Goal: Task Accomplishment & Management: Use online tool/utility

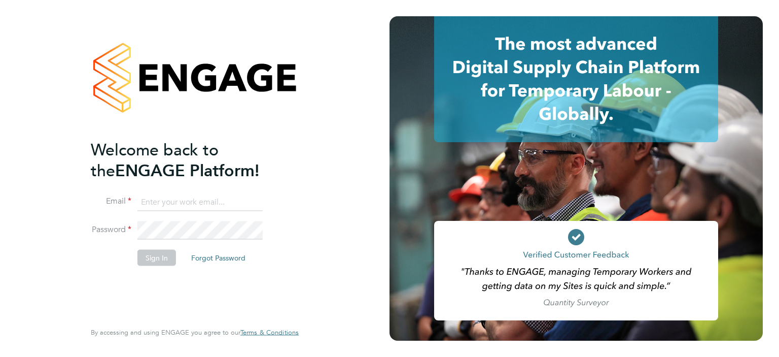
type input "kitty.wong@torus.co.uk"
click at [156, 261] on button "Sign In" at bounding box center [156, 257] width 39 height 16
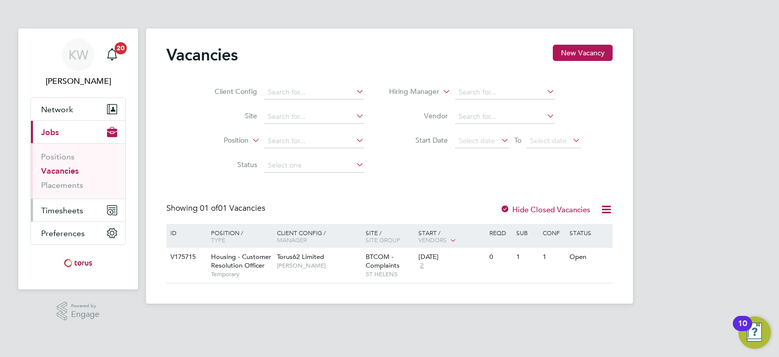
click at [58, 207] on span "Timesheets" at bounding box center [62, 210] width 42 height 10
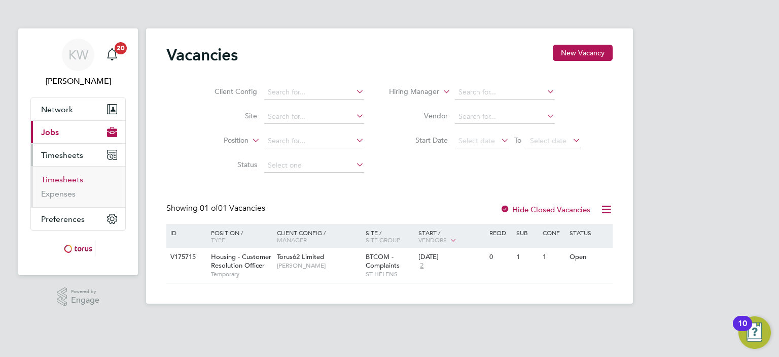
click at [63, 180] on link "Timesheets" at bounding box center [62, 179] width 42 height 10
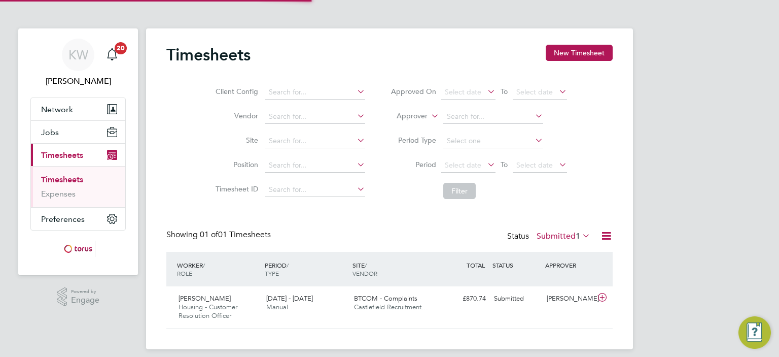
scroll to position [25, 88]
click at [400, 302] on span "BTCOM - Complaints" at bounding box center [385, 298] width 63 height 9
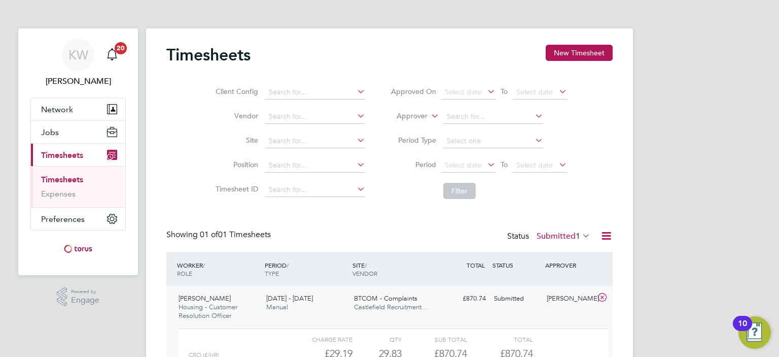
scroll to position [101, 0]
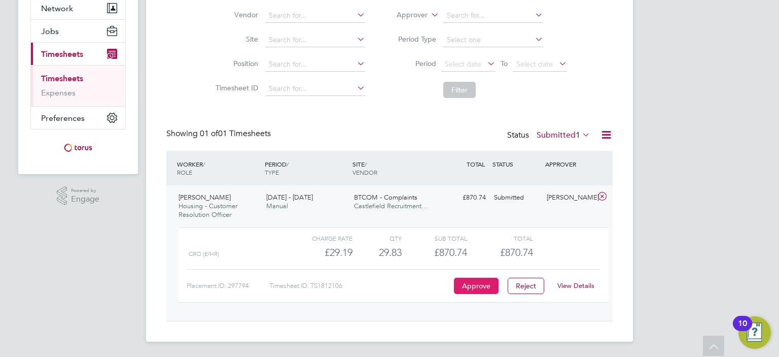
click at [472, 284] on button "Approve" at bounding box center [476, 285] width 45 height 16
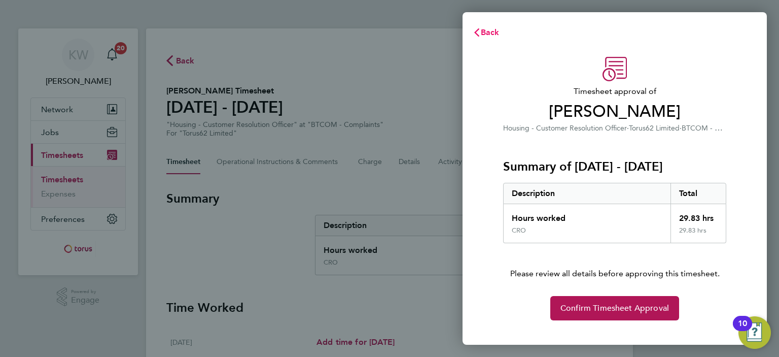
click at [489, 34] on span "Back" at bounding box center [490, 32] width 19 height 10
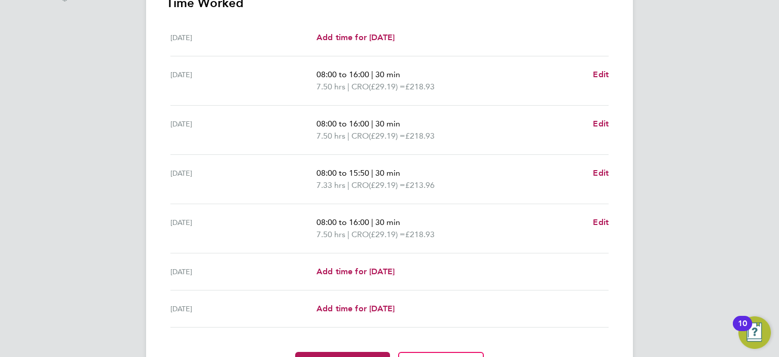
scroll to position [363, 0]
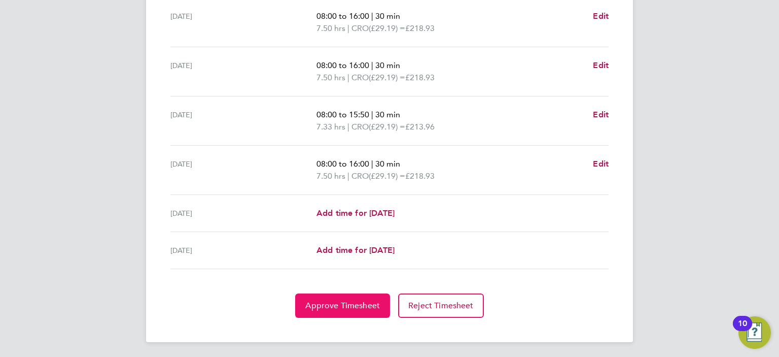
click at [343, 306] on span "Approve Timesheet" at bounding box center [342, 305] width 75 height 10
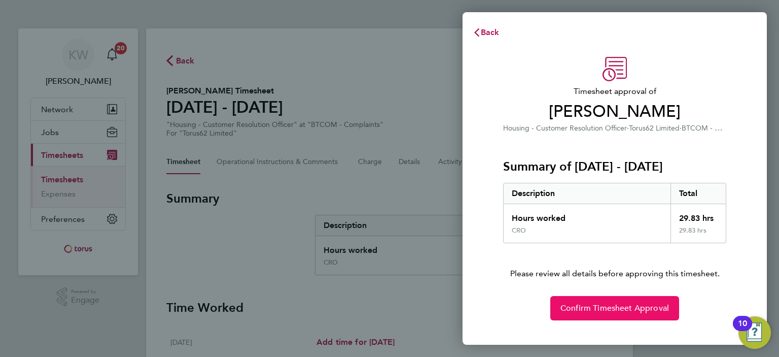
click at [611, 308] on span "Confirm Timesheet Approval" at bounding box center [614, 308] width 109 height 10
